Goal: Task Accomplishment & Management: Use online tool/utility

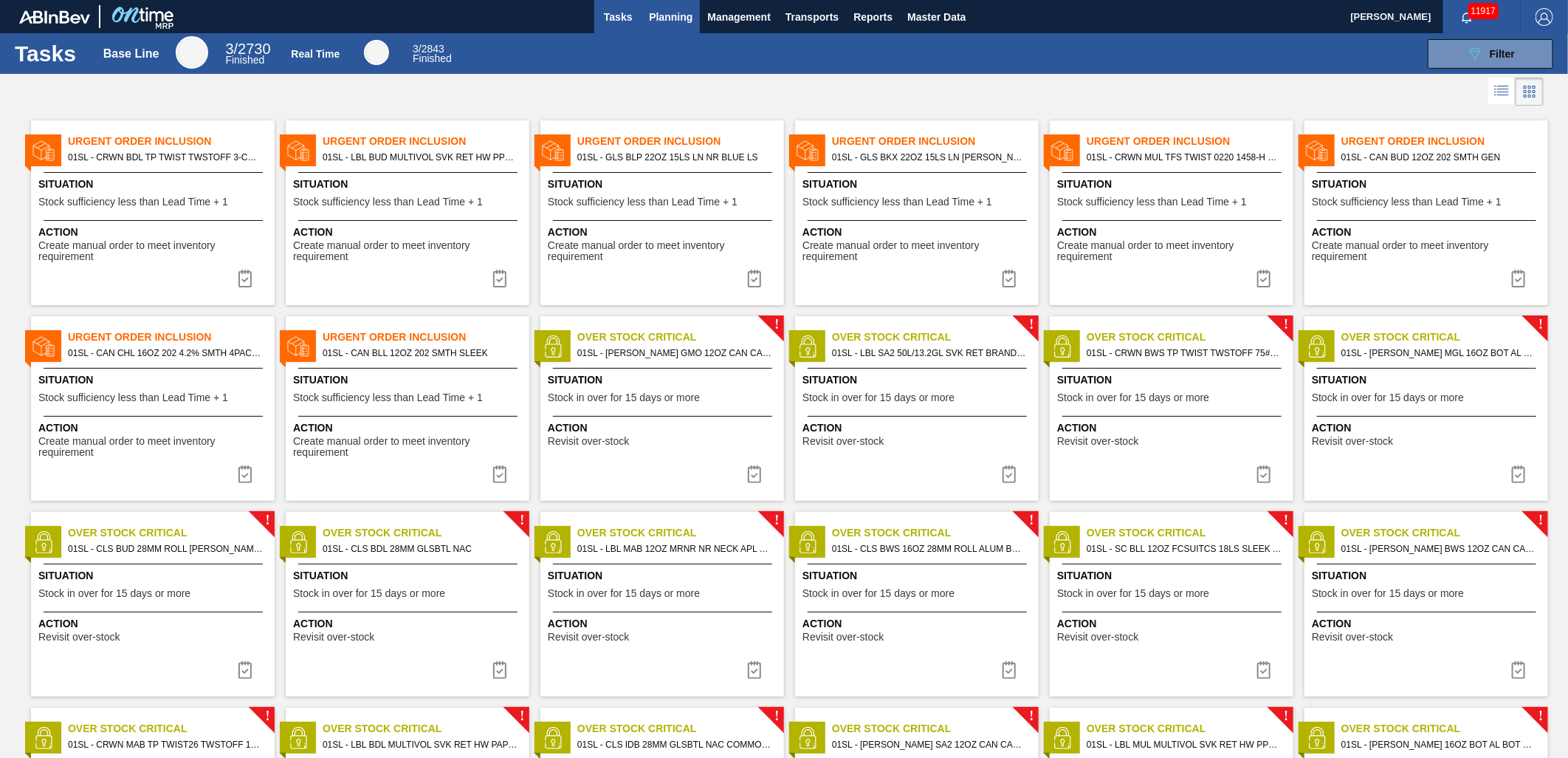
click at [685, 18] on span "Planning" at bounding box center [670, 17] width 43 height 18
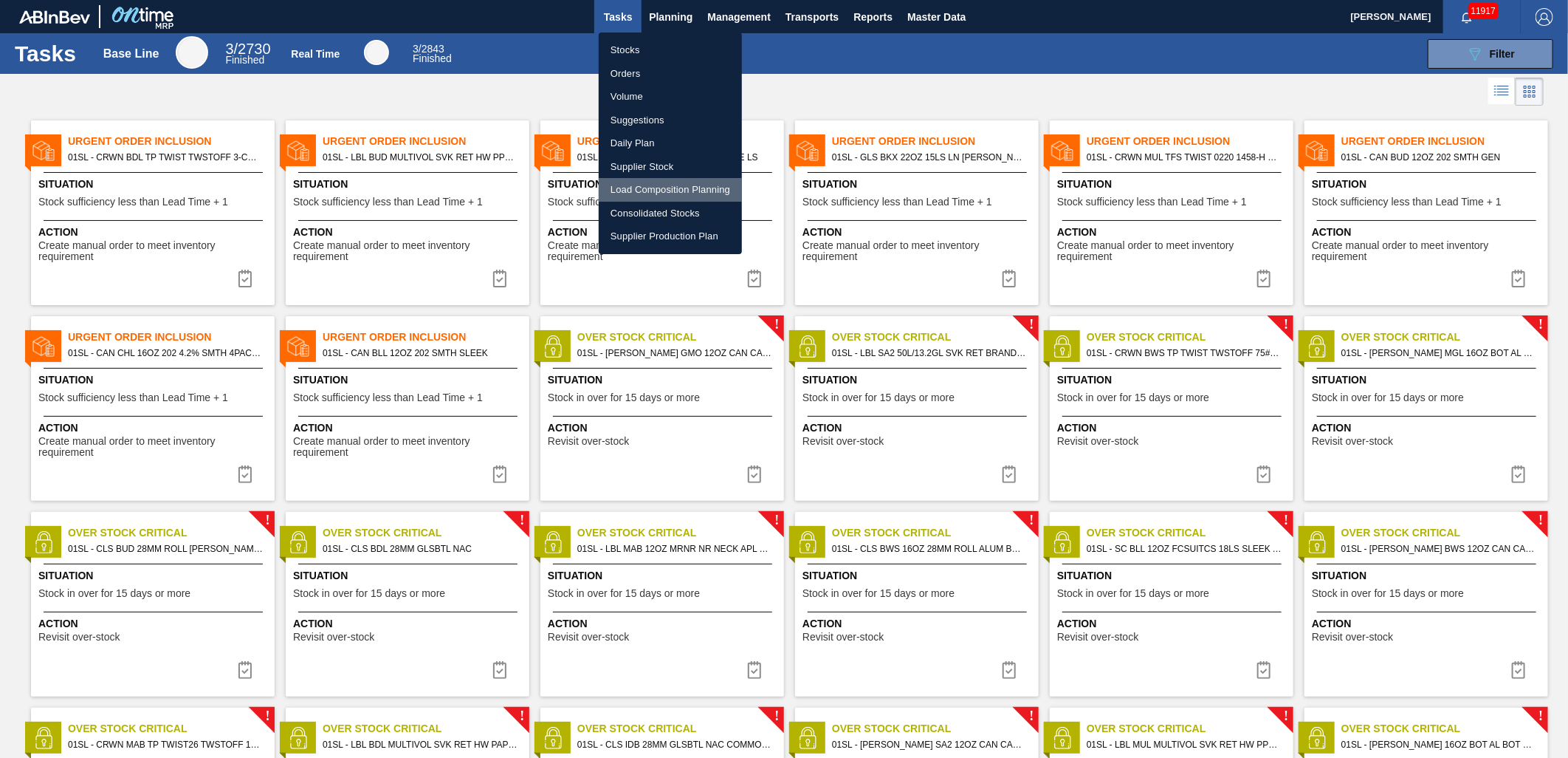
click at [670, 187] on li "Load Composition Planning" at bounding box center [670, 189] width 143 height 24
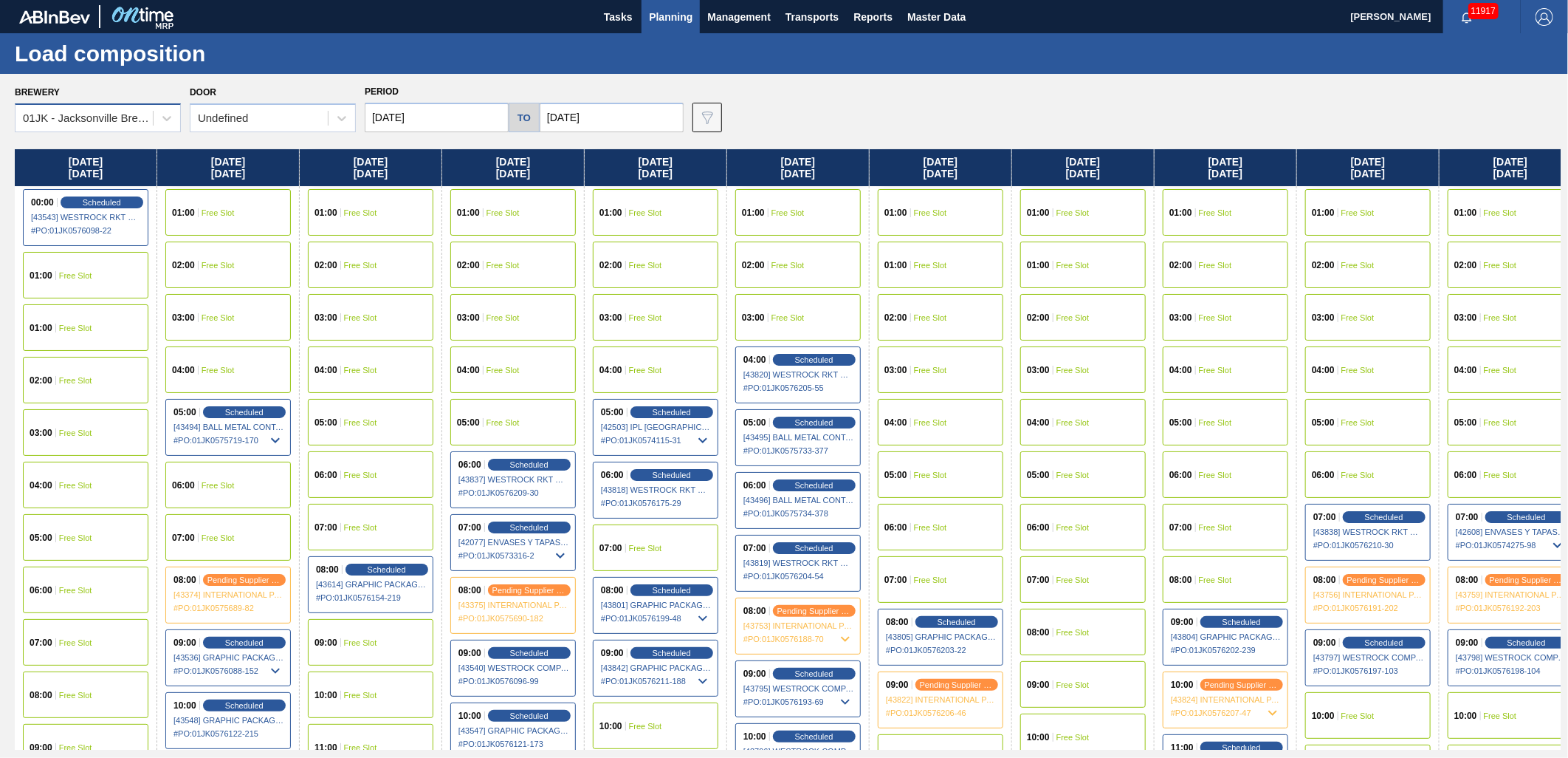
click at [121, 118] on div "01JK - Jacksonville Brewery" at bounding box center [89, 118] width 131 height 12
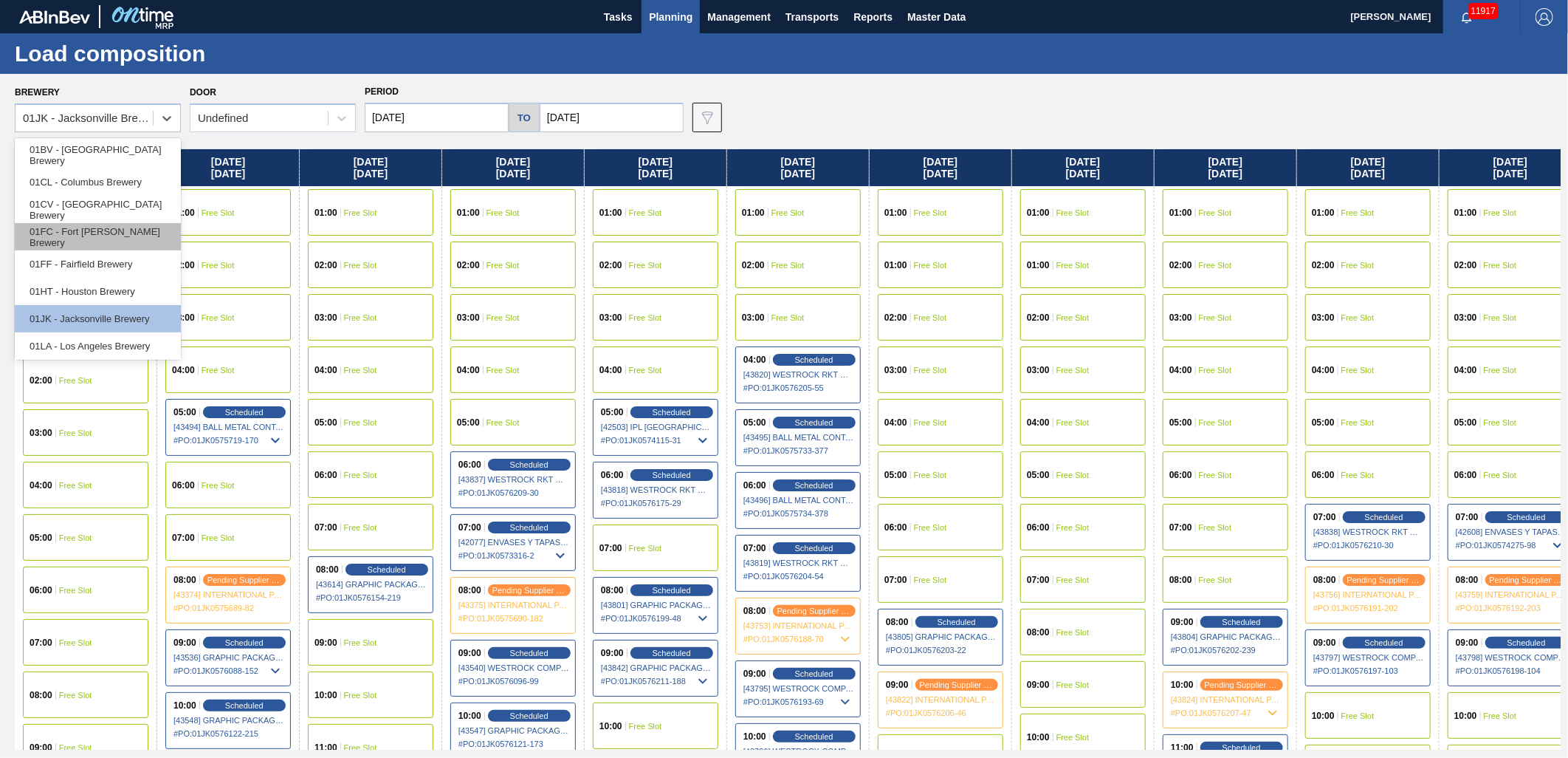
click at [121, 239] on div "01FC - Fort [PERSON_NAME] Brewery" at bounding box center [97, 236] width 166 height 27
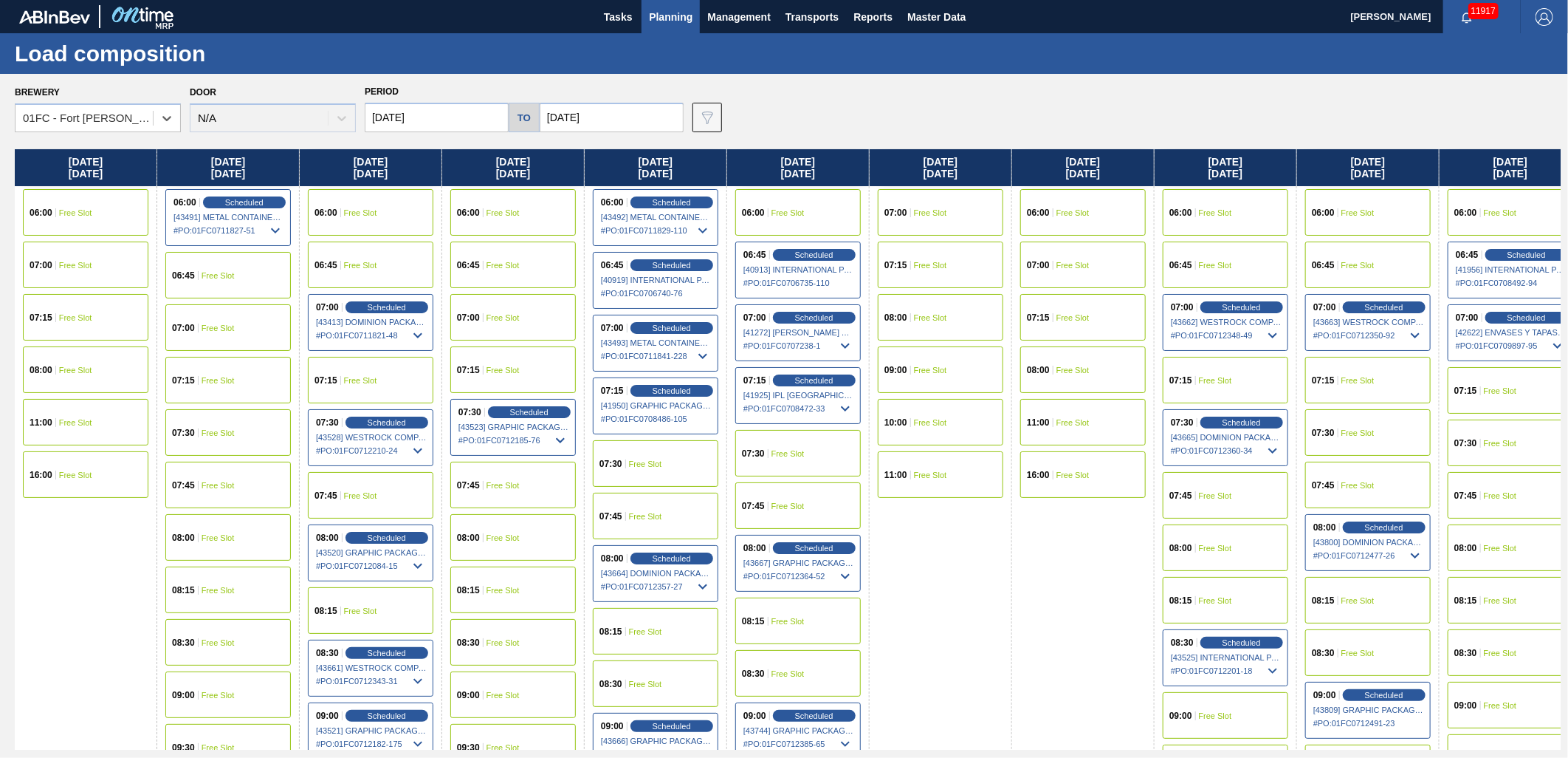
click at [467, 128] on input "10/12/2025" at bounding box center [436, 117] width 144 height 29
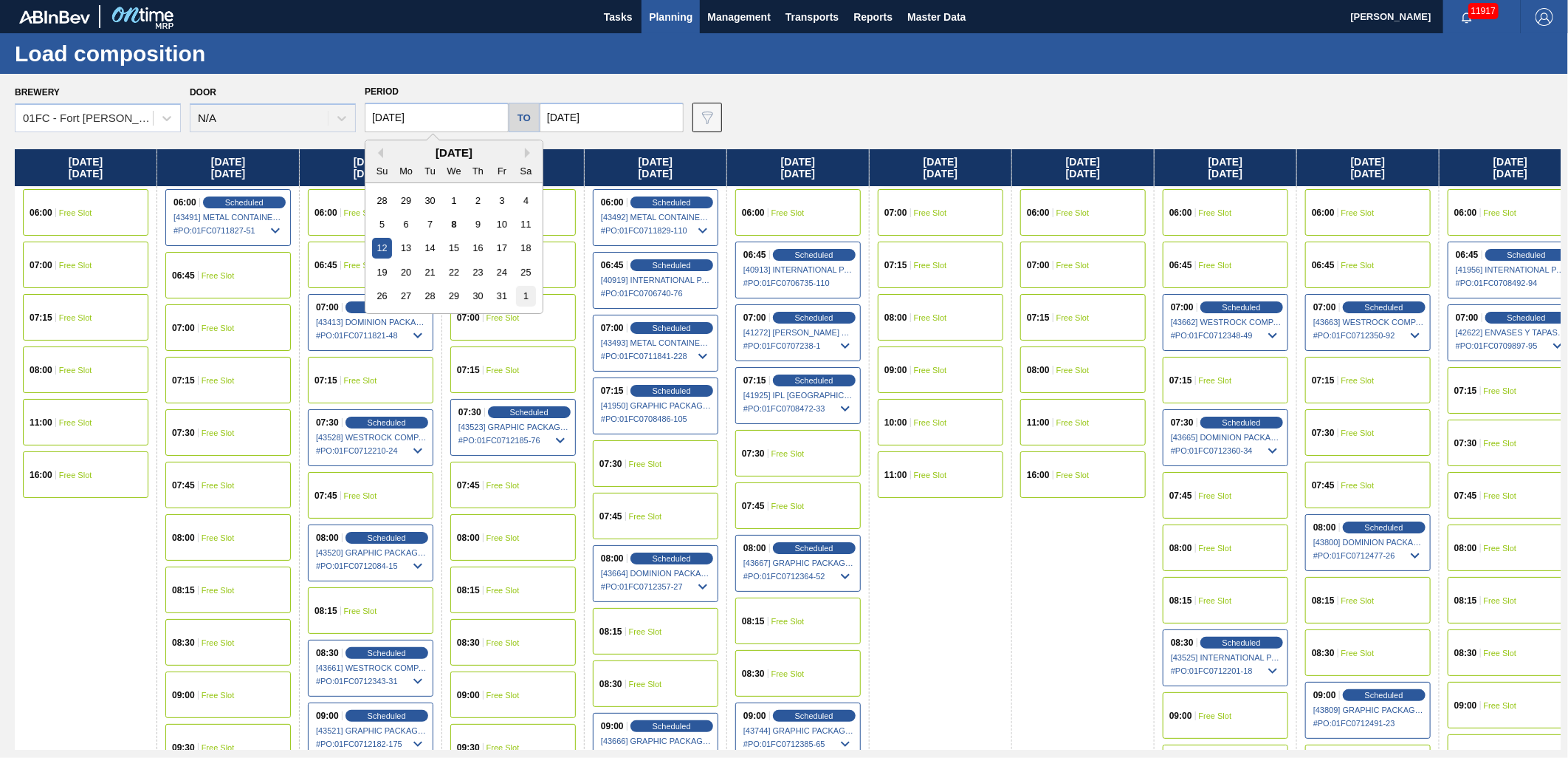
click at [533, 303] on div "1" at bounding box center [526, 296] width 20 height 20
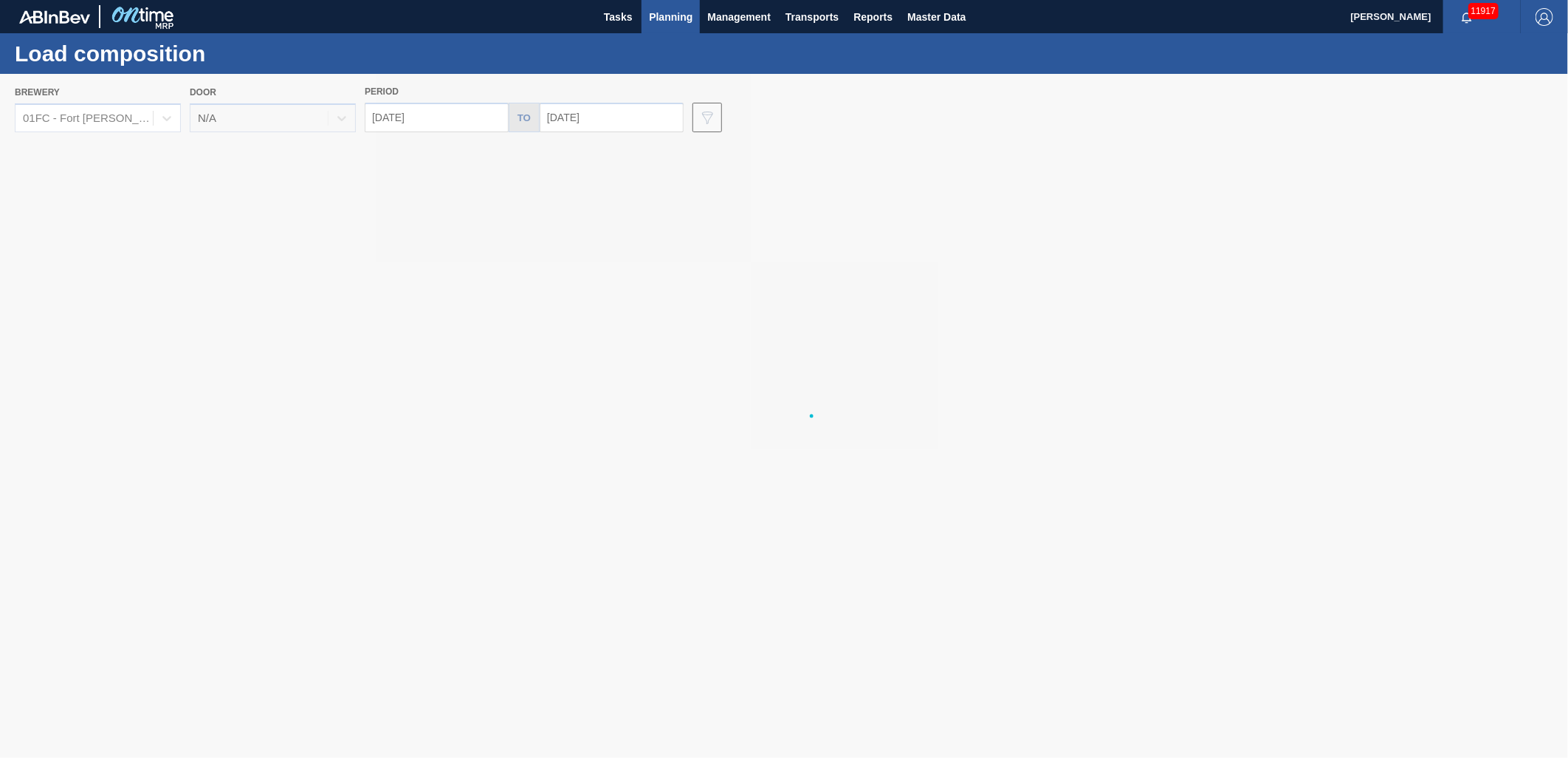
type input "[DATE]"
click at [576, 98] on div "Period 11/01/2025 to 10/25/2025" at bounding box center [524, 107] width 319 height 51
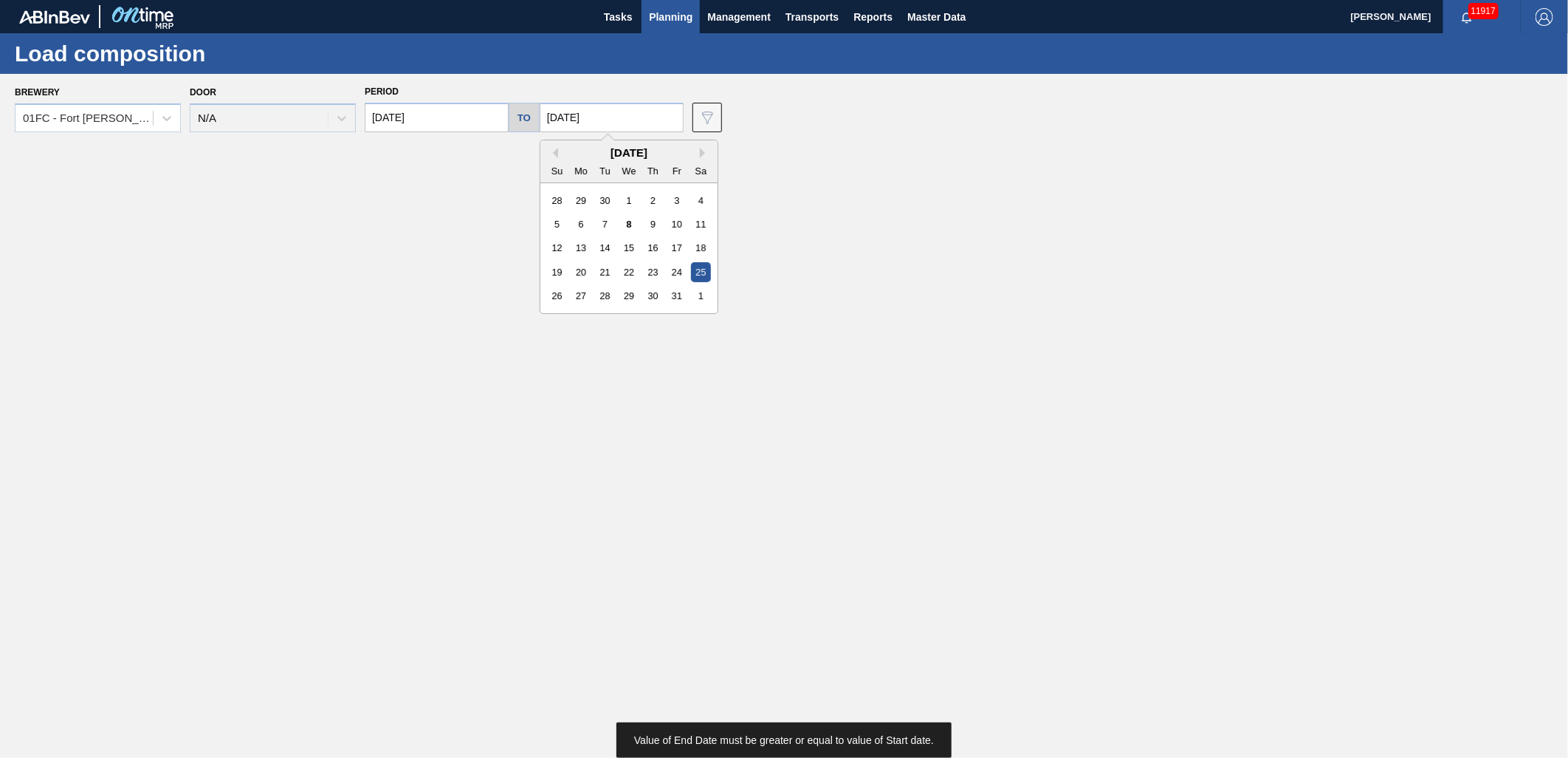
click at [578, 112] on input "10/25/2025" at bounding box center [612, 117] width 144 height 29
click at [700, 148] on button "Next Month" at bounding box center [704, 152] width 10 height 10
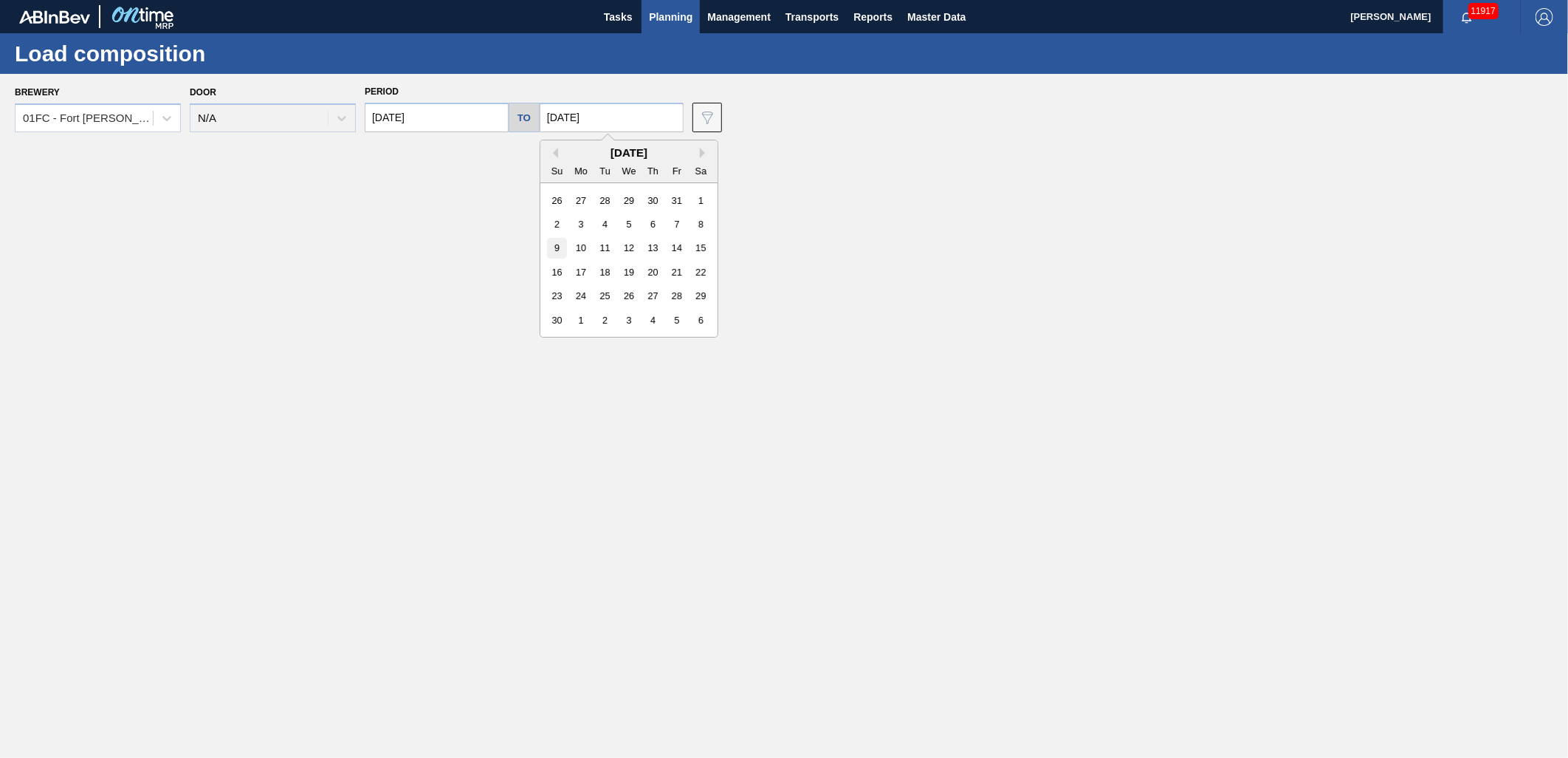
click at [555, 244] on div "9" at bounding box center [557, 248] width 20 height 20
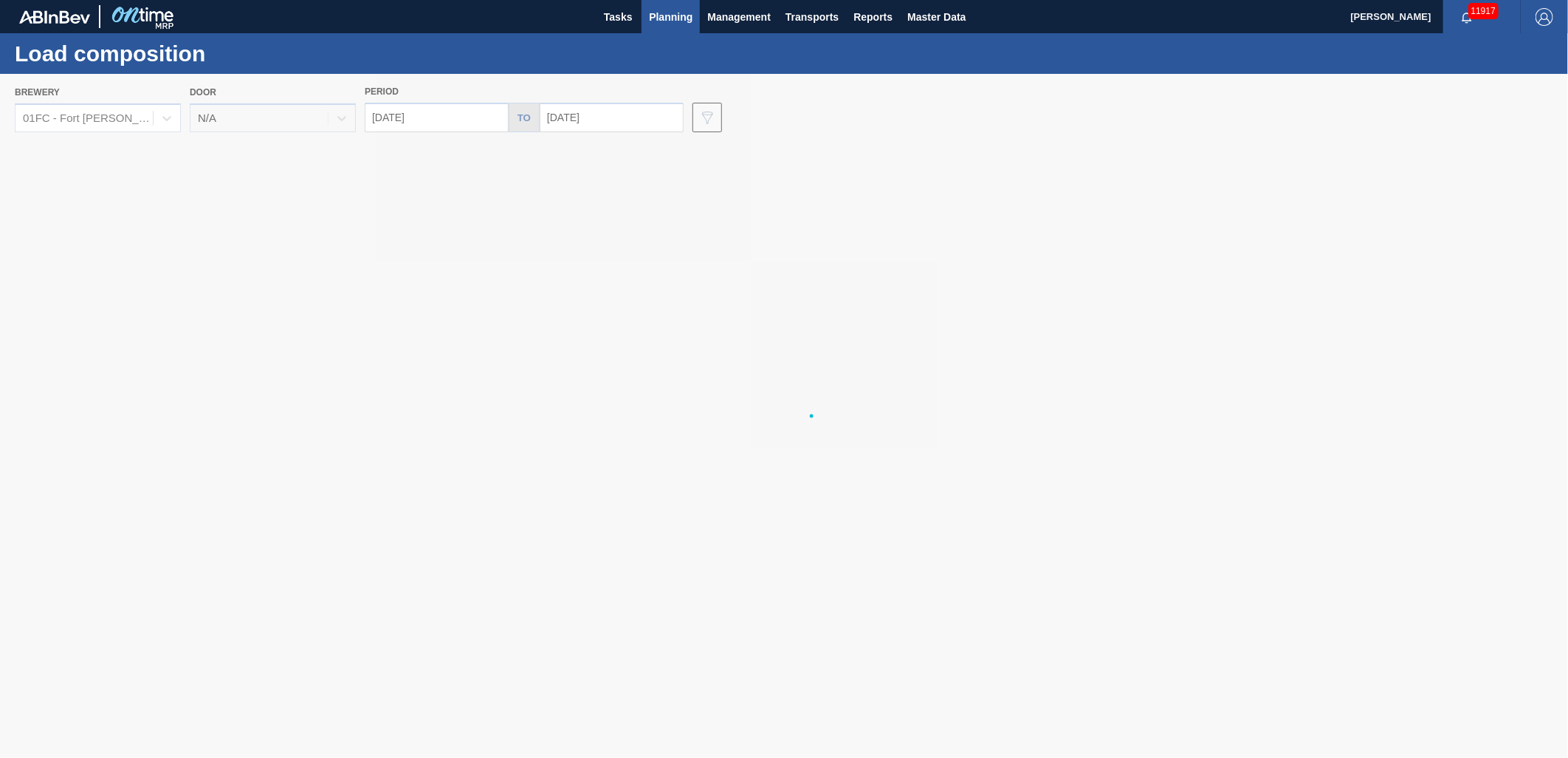
type input "[DATE]"
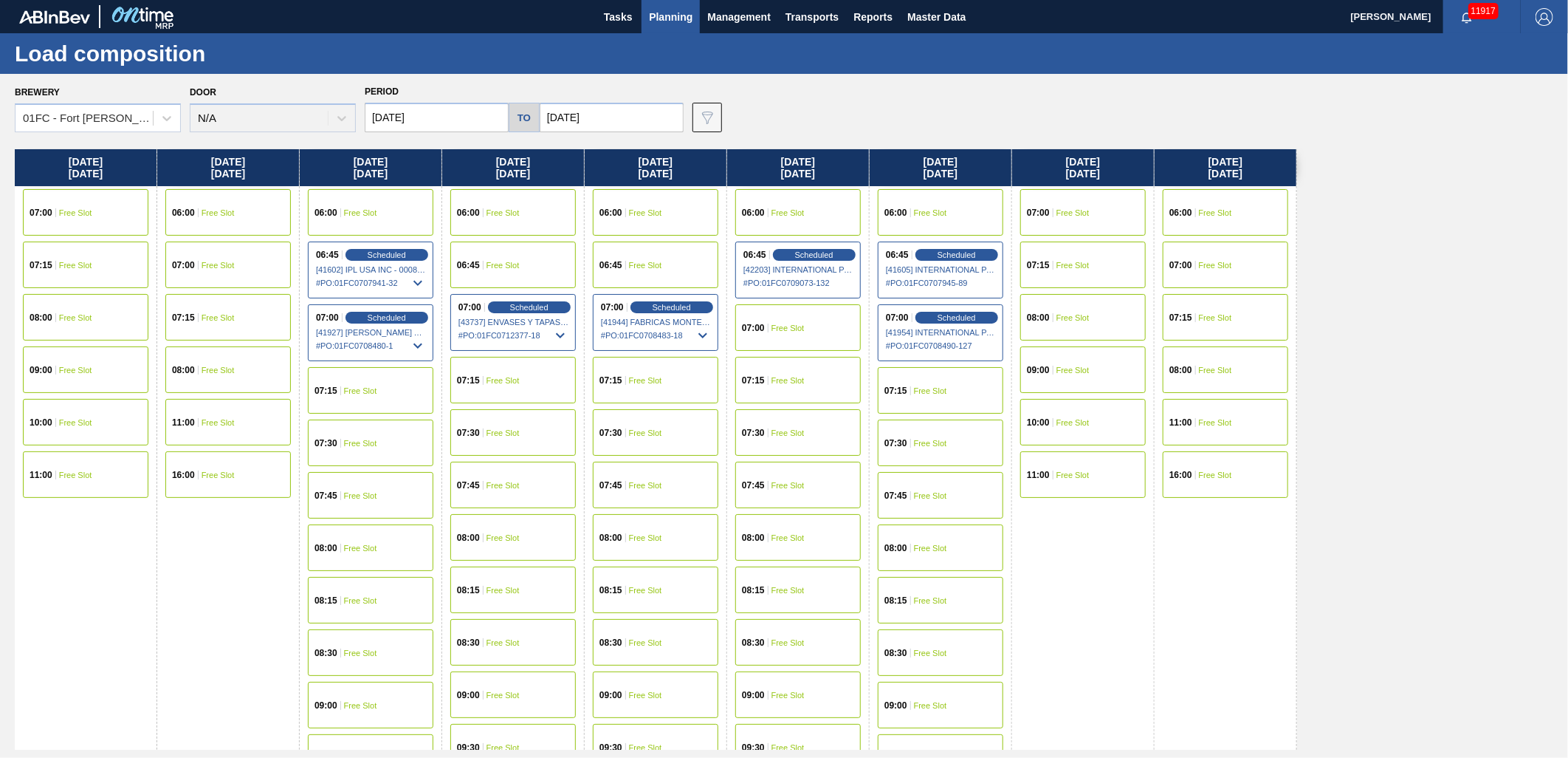
click at [636, 314] on div "07:00 Scheduled [41944] FABRICAS MONTERREY S A DE C V - 0008233086 # PO : 01FC0…" at bounding box center [656, 322] width 125 height 57
drag, startPoint x: 502, startPoint y: 306, endPoint x: 511, endPoint y: 332, distance: 27.5
click at [502, 307] on div "Scheduled" at bounding box center [529, 307] width 83 height 12
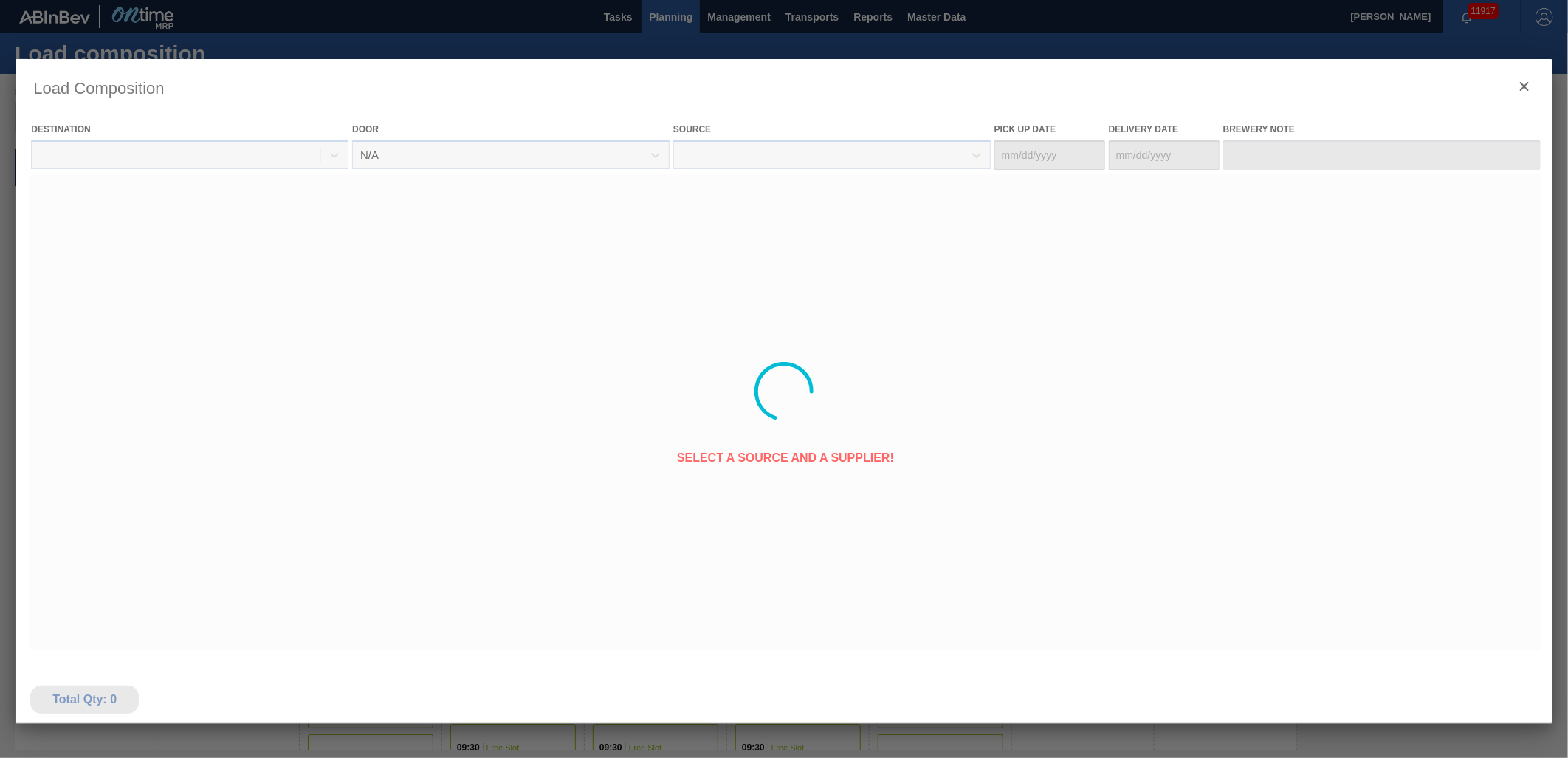
click at [539, 336] on div at bounding box center [784, 391] width 1537 height 665
type Date "[DATE]"
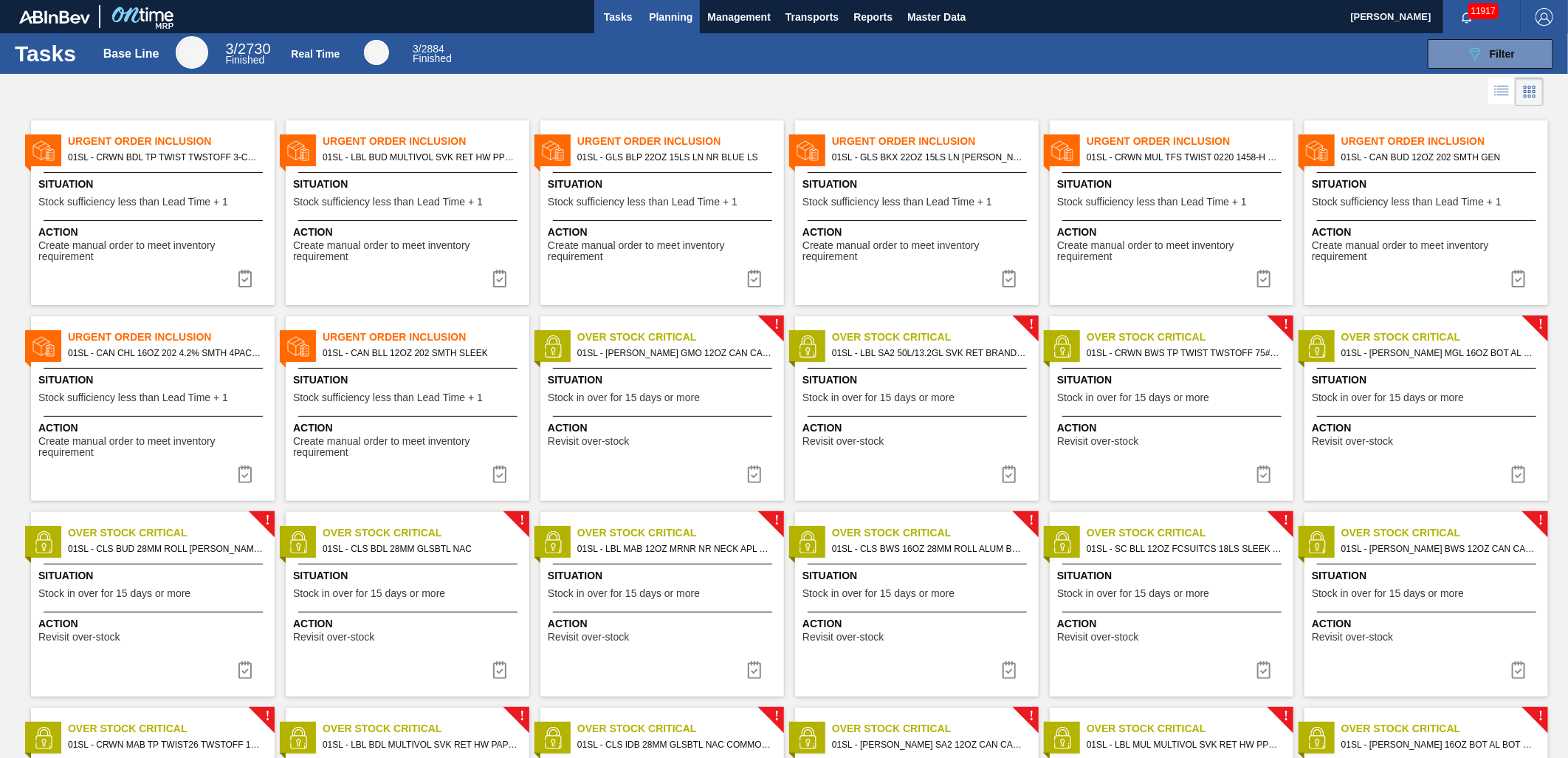
click at [649, 8] on span "Planning" at bounding box center [670, 17] width 43 height 18
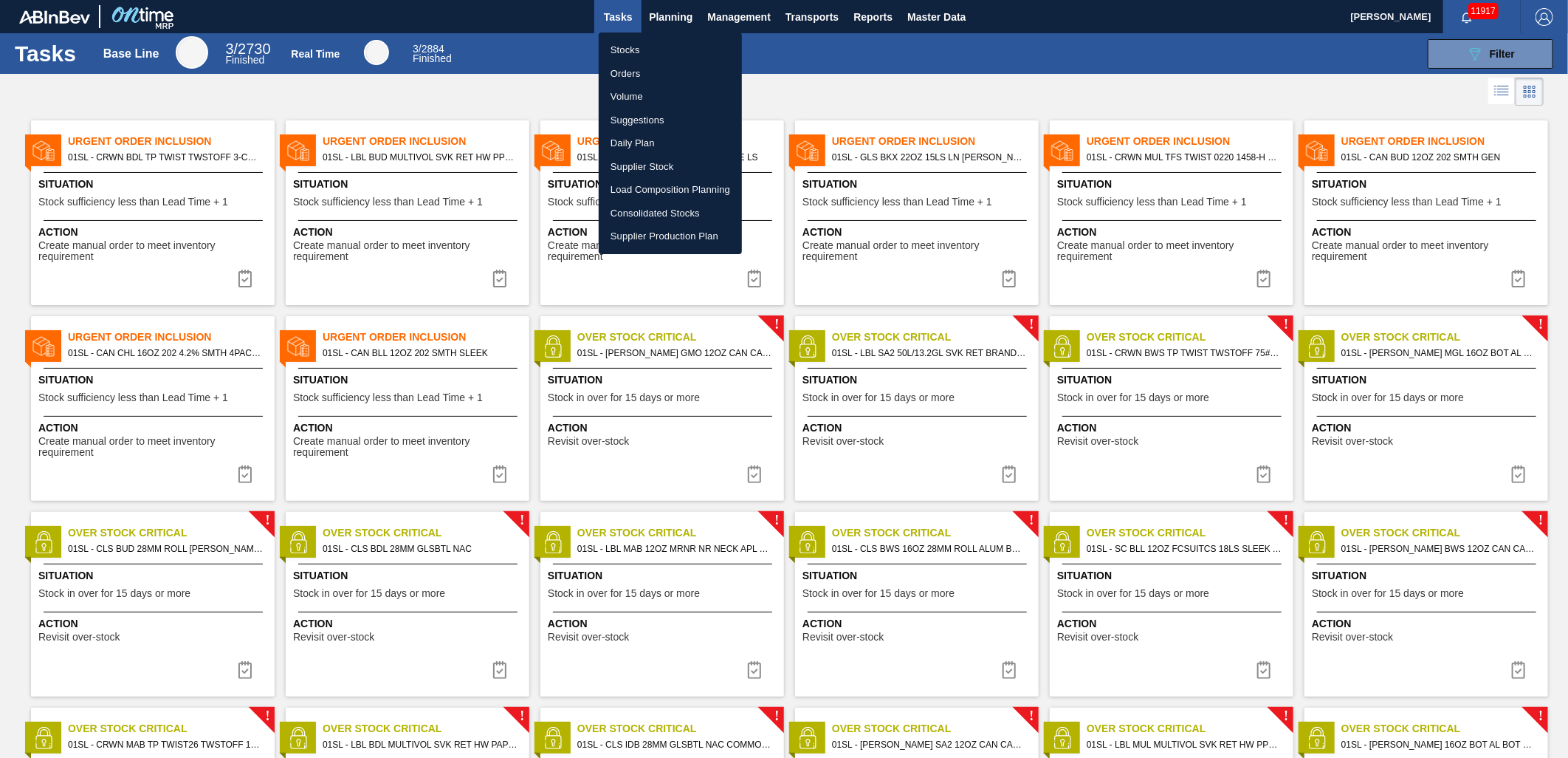
click at [647, 118] on li "Suggestions" at bounding box center [670, 121] width 143 height 24
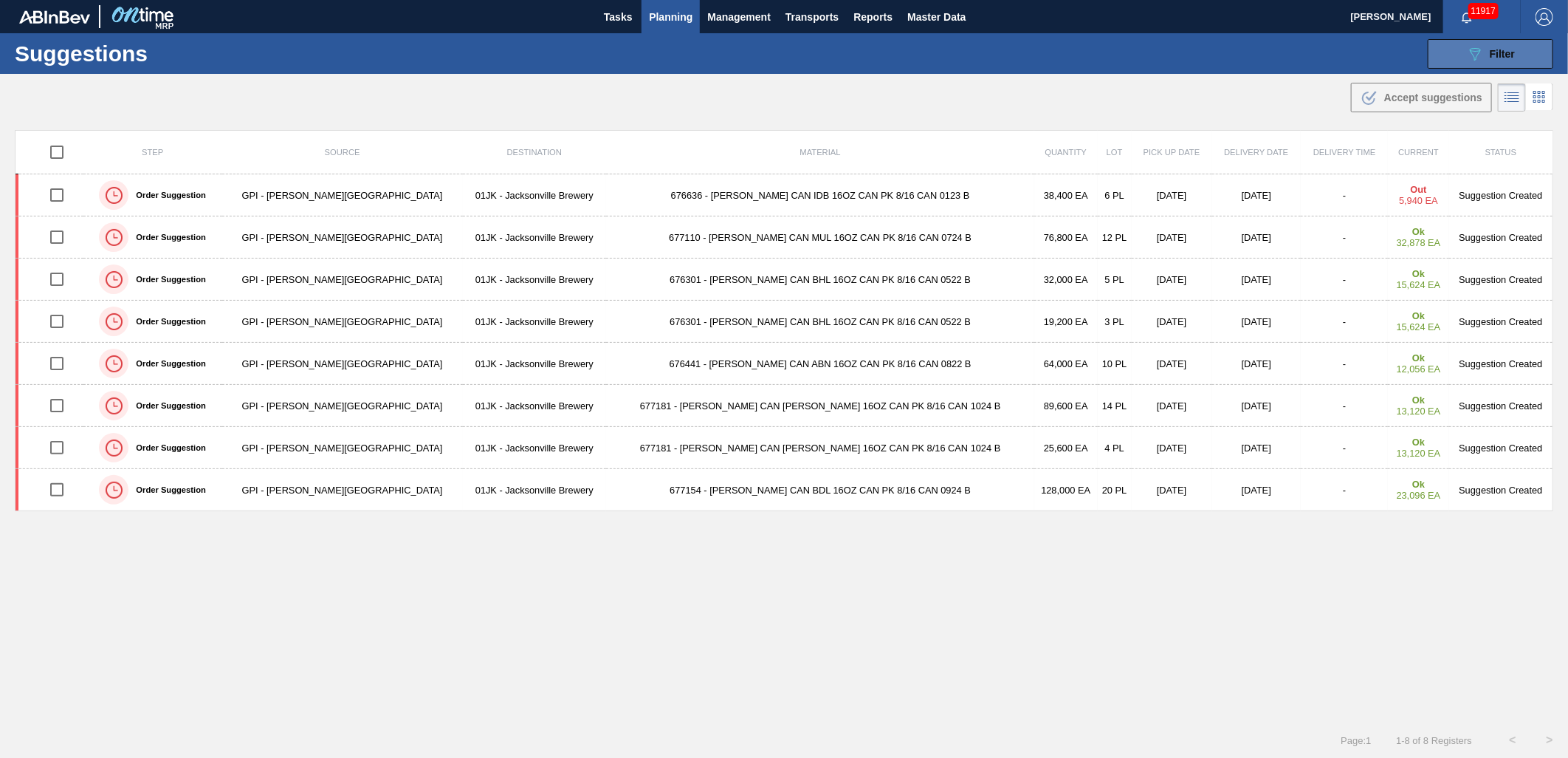
click at [1485, 49] on div "089F7B8B-B2A5-4AFE-B5C0-19BA573D28AC Filter" at bounding box center [1490, 53] width 49 height 18
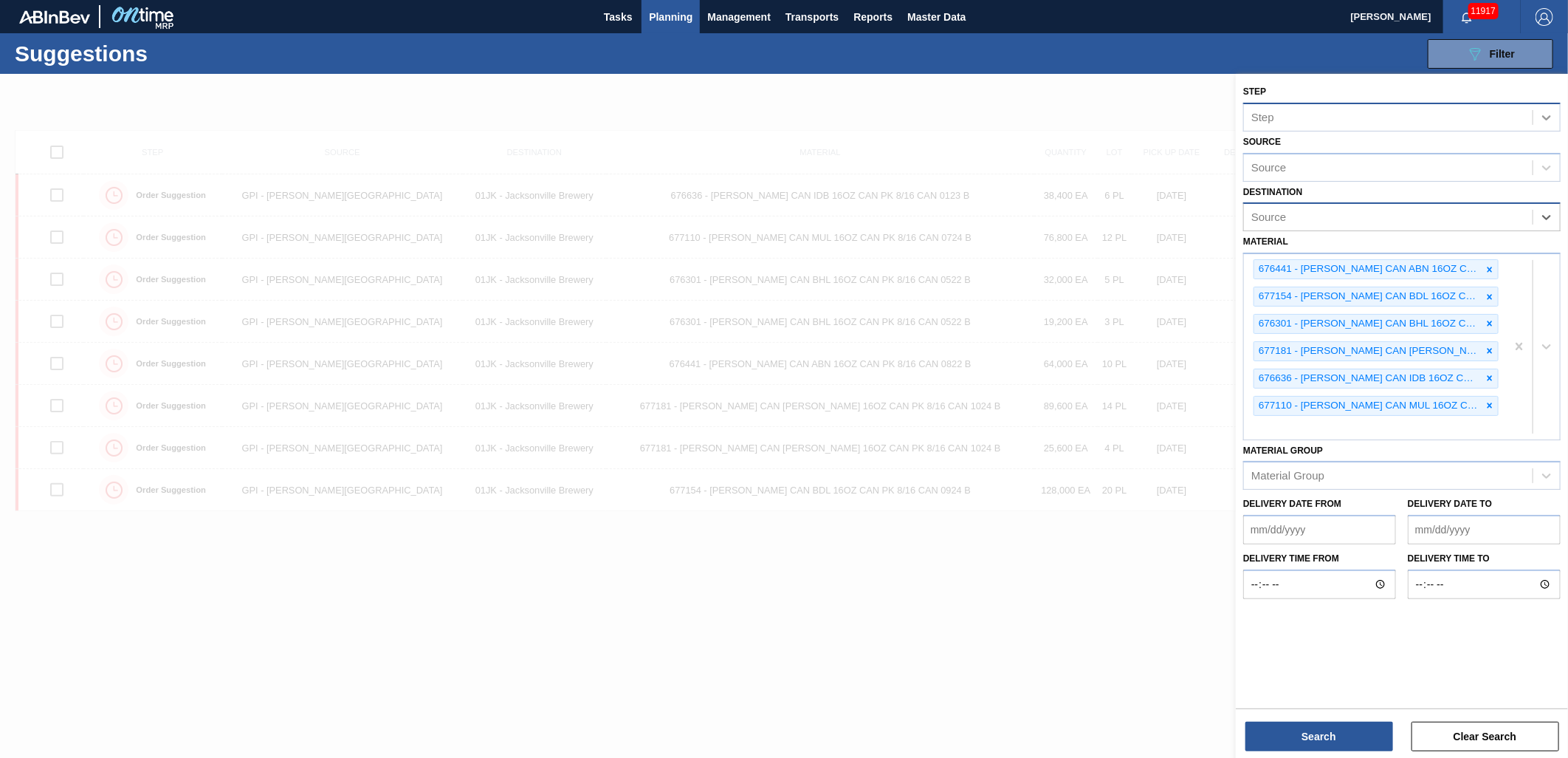
click at [1540, 104] on div at bounding box center [1546, 117] width 26 height 26
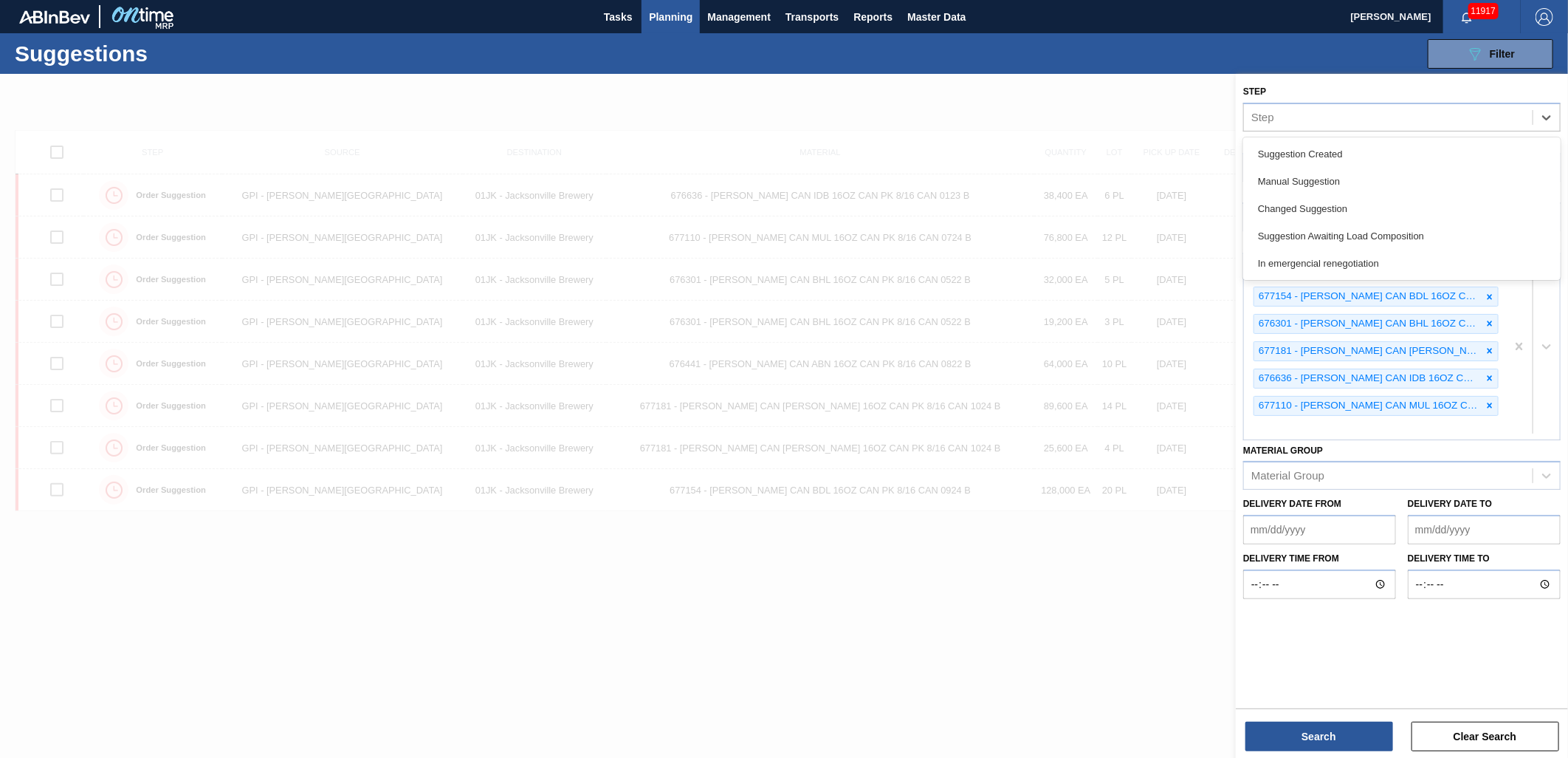
click at [1421, 227] on div "Suggestion Awaiting Load Composition" at bounding box center [1402, 236] width 317 height 27
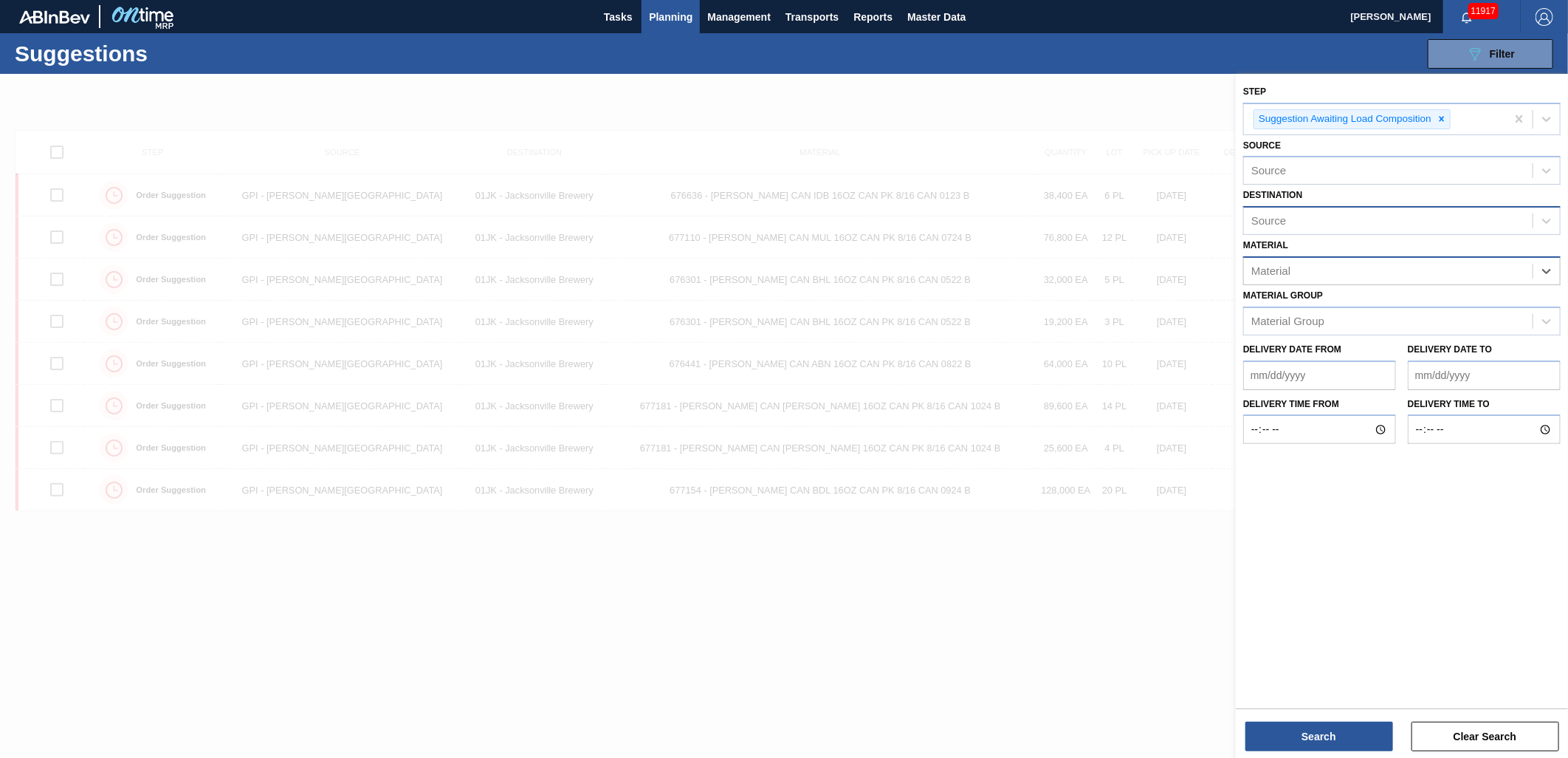
click at [1519, 217] on div "Source" at bounding box center [1389, 221] width 289 height 22
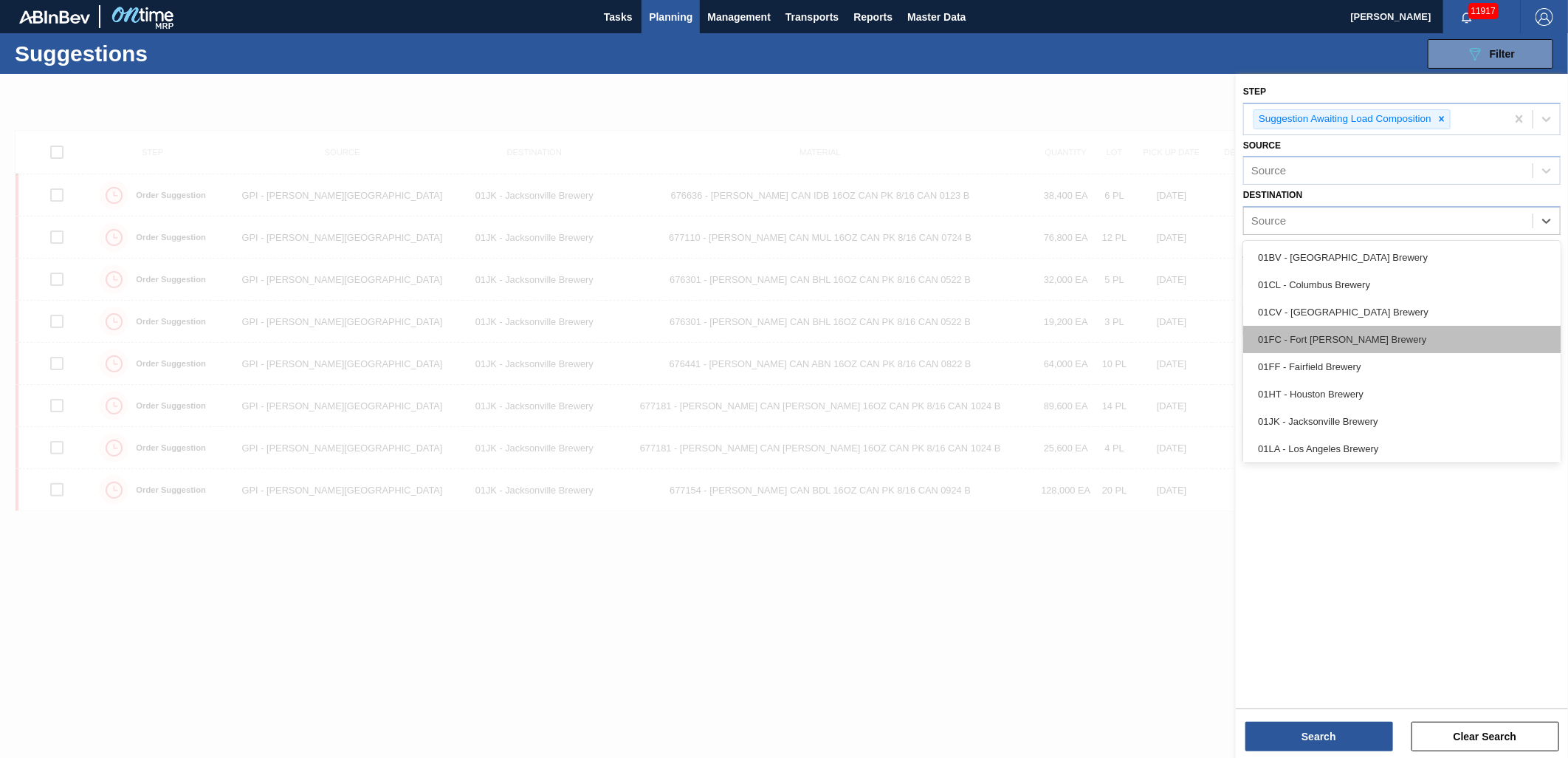
click at [1356, 337] on div "01FC - Fort [PERSON_NAME] Brewery" at bounding box center [1402, 339] width 317 height 27
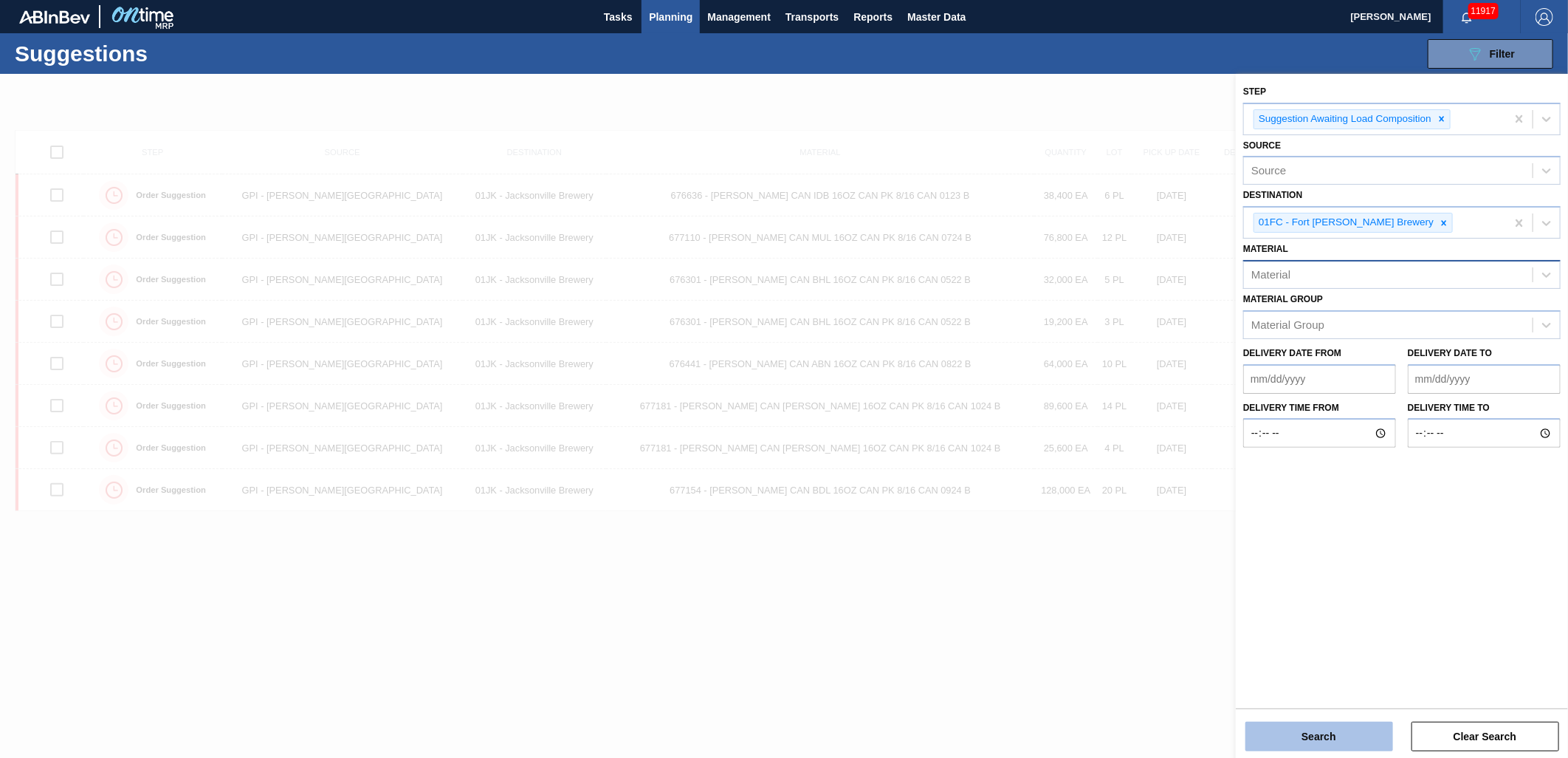
click at [1316, 737] on button "Search" at bounding box center [1319, 736] width 148 height 29
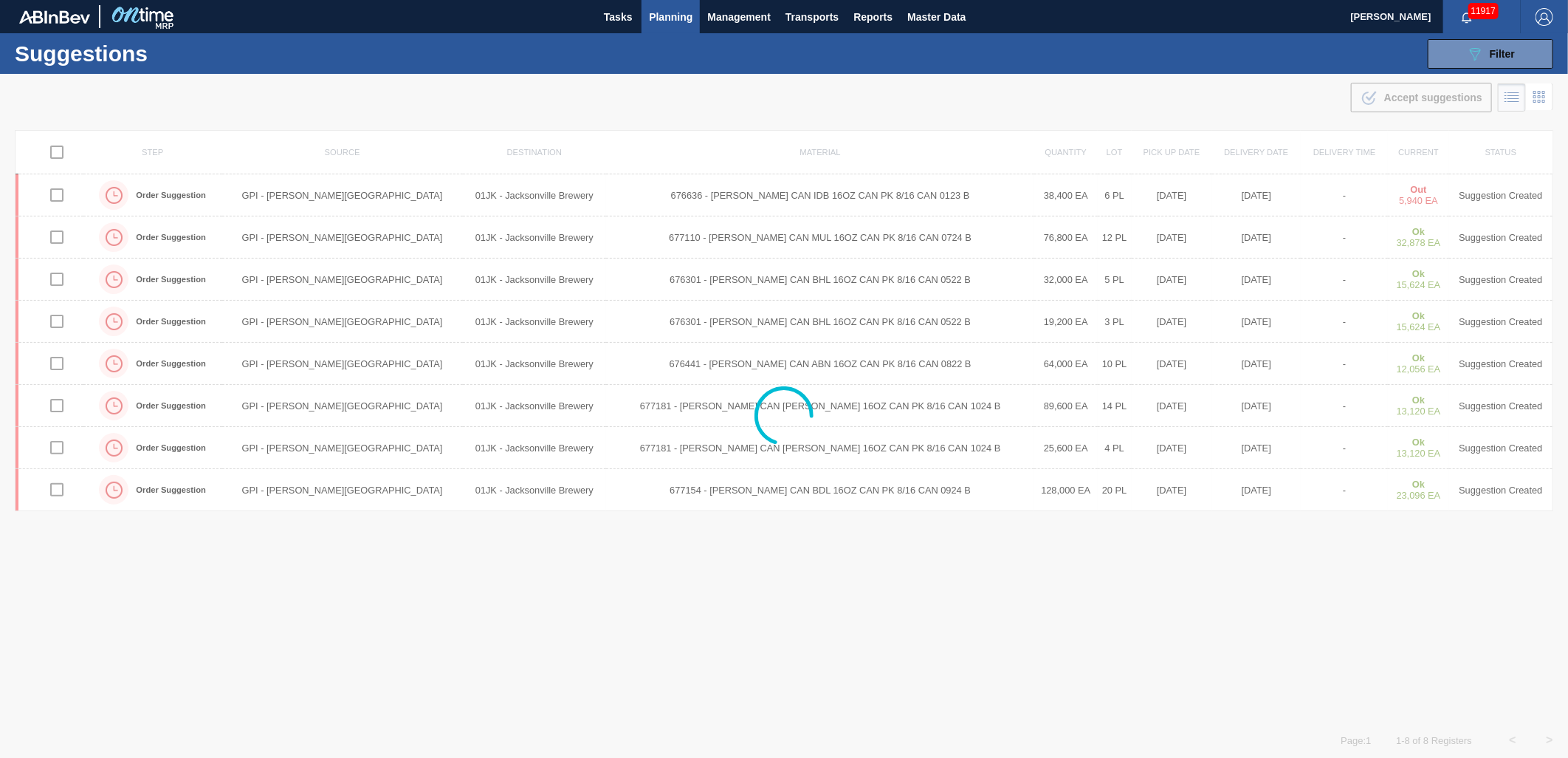
click at [751, 654] on div at bounding box center [784, 416] width 1568 height 684
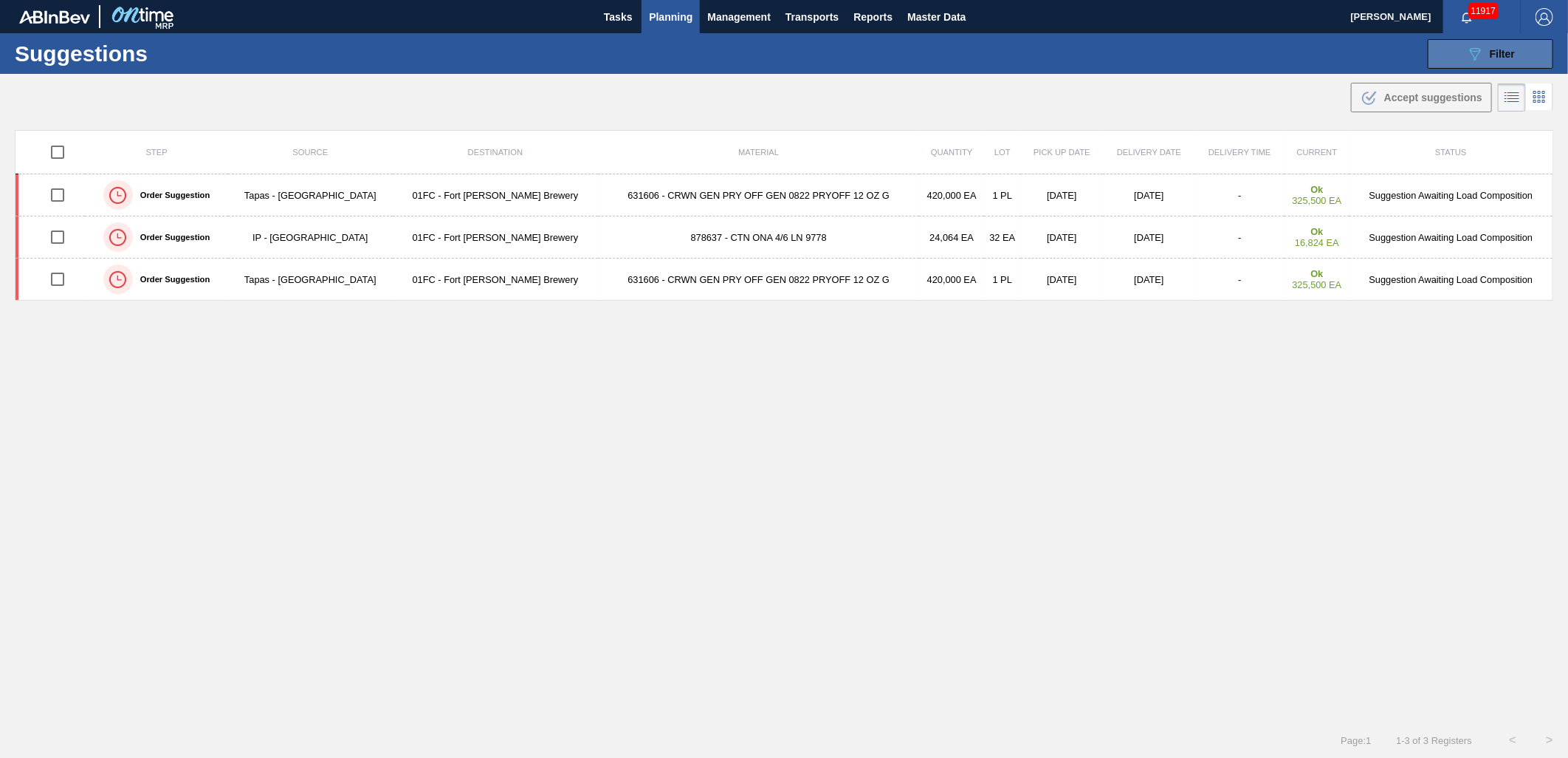
click at [1495, 48] on span "Filter" at bounding box center [1502, 53] width 25 height 12
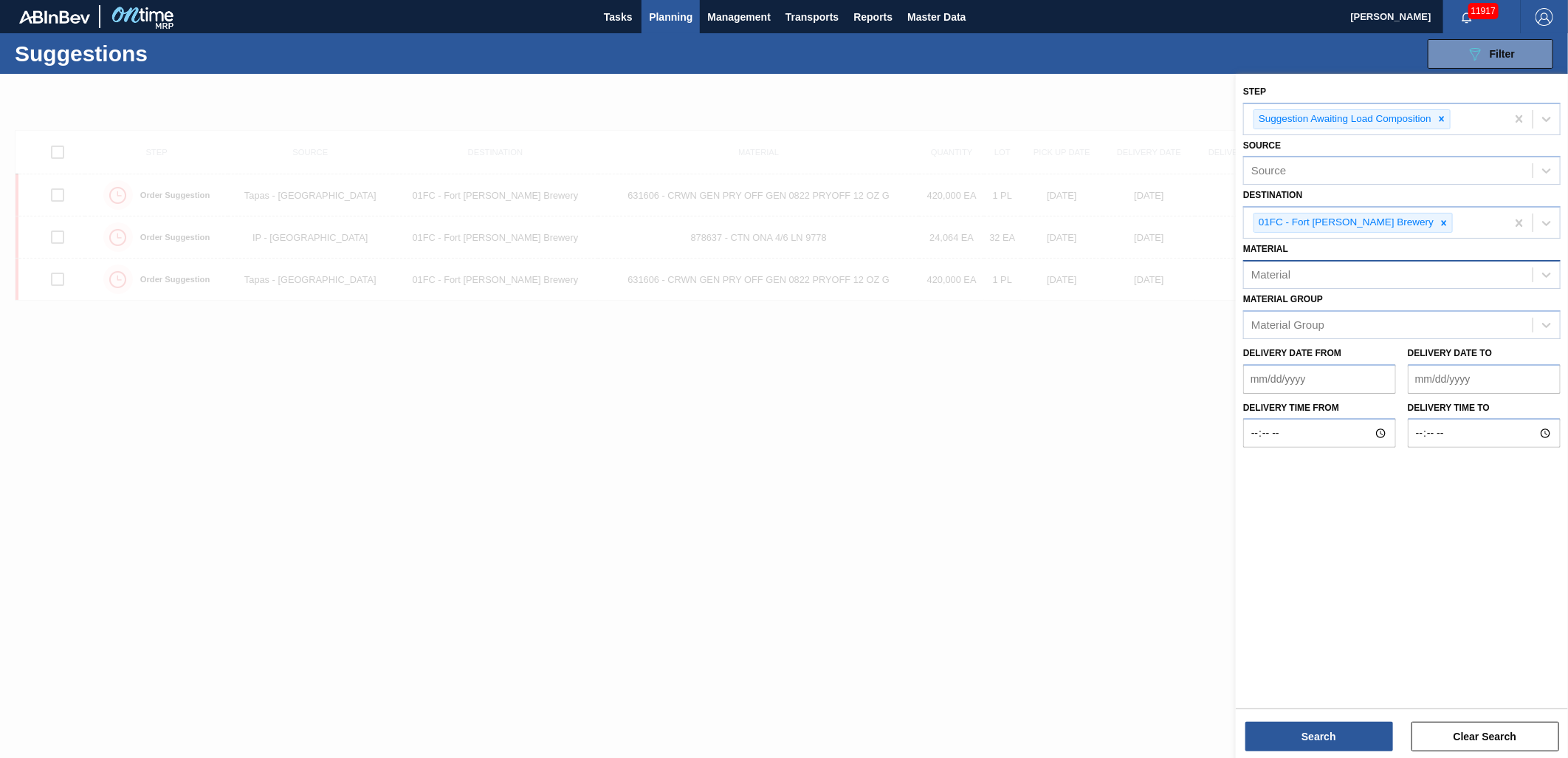
click at [1458, 256] on div "Material Material" at bounding box center [1402, 263] width 317 height 50
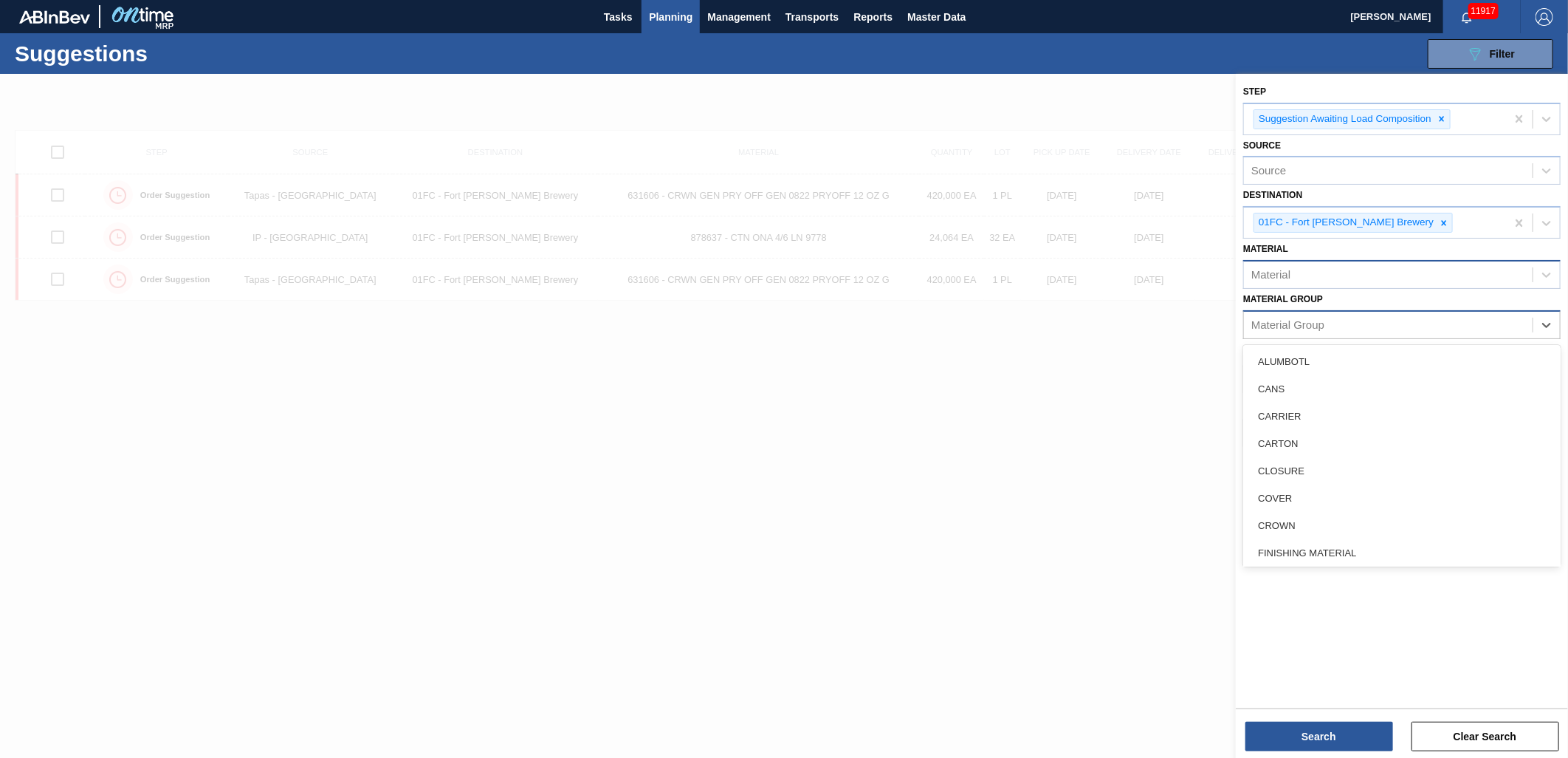
click at [1461, 328] on div "Material Group" at bounding box center [1389, 325] width 289 height 22
click at [1295, 514] on div "CROWN" at bounding box center [1402, 525] width 317 height 27
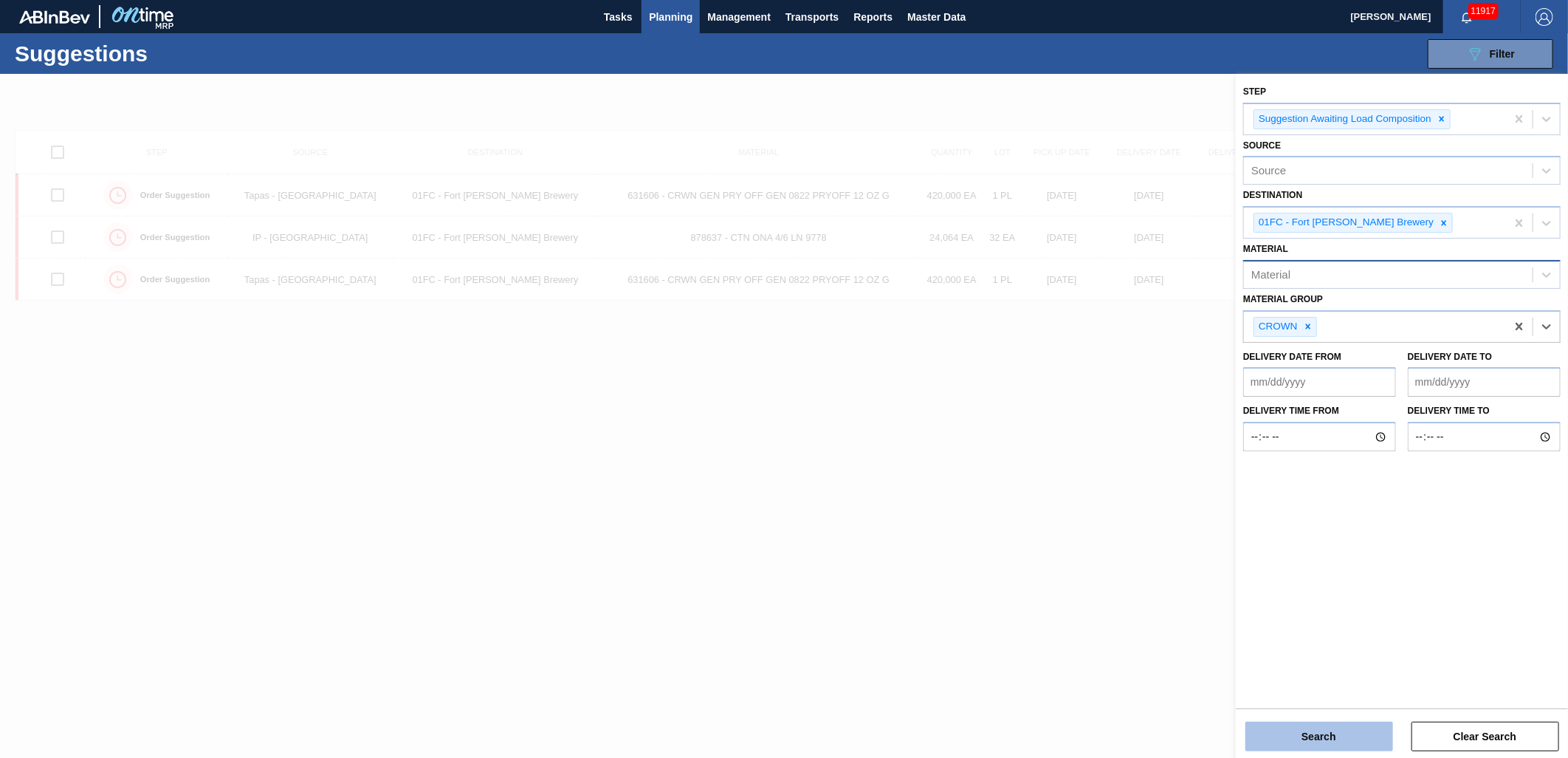
click at [1288, 727] on button "Search" at bounding box center [1319, 736] width 148 height 29
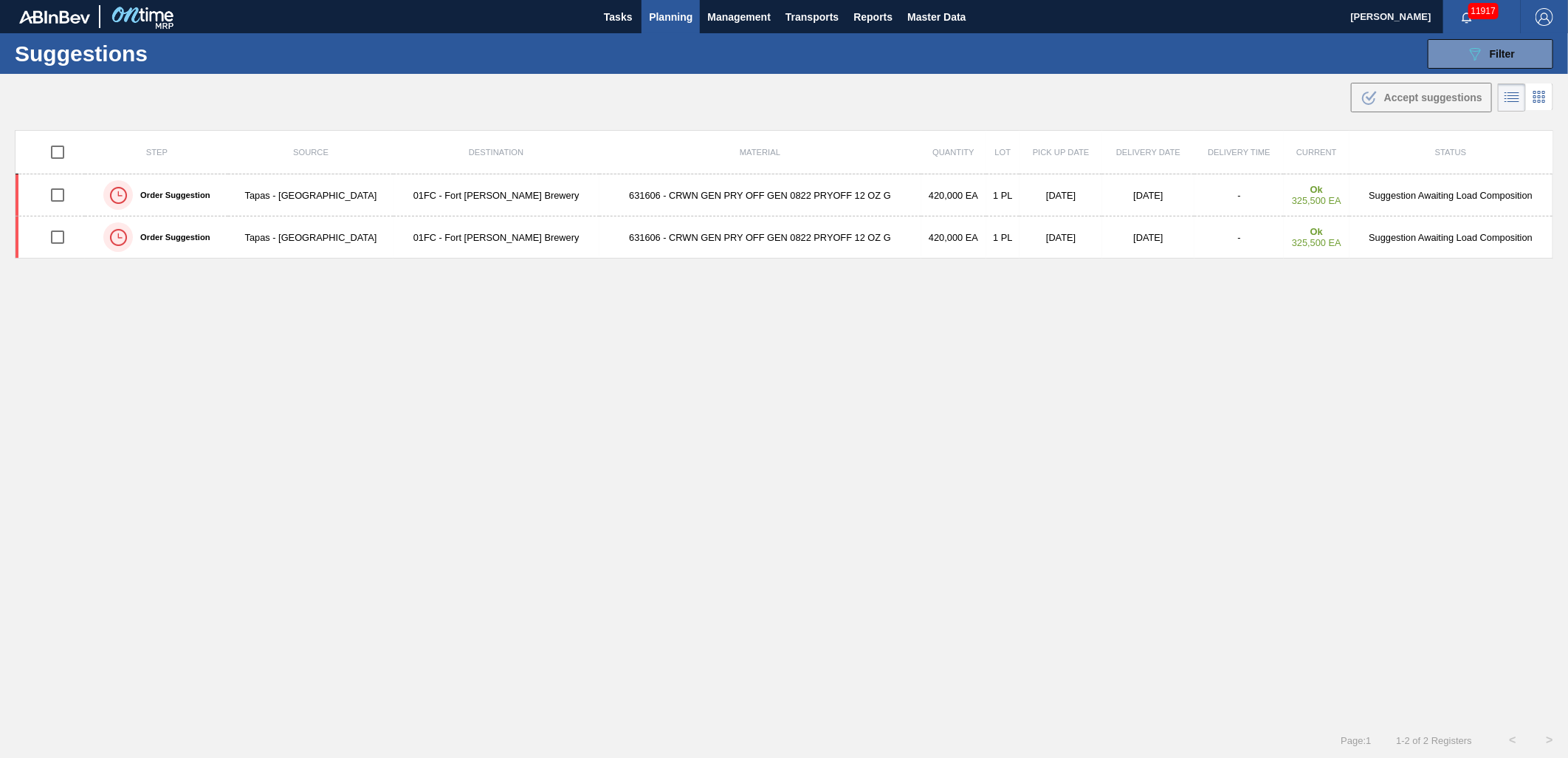
click at [755, 324] on div "Step Source Destination Material Quantity Lot Pick up Date Delivery Date Delive…" at bounding box center [784, 413] width 1539 height 566
